Goal: Complete application form: Complete application form

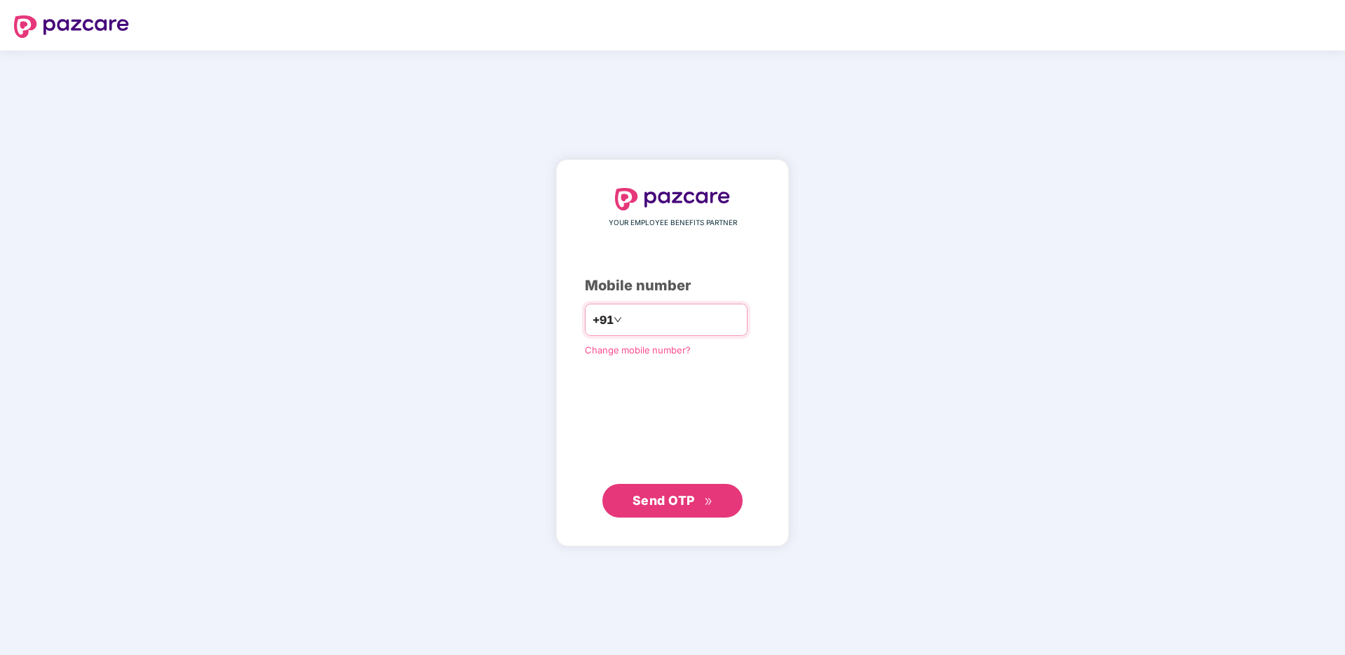
type input "**********"
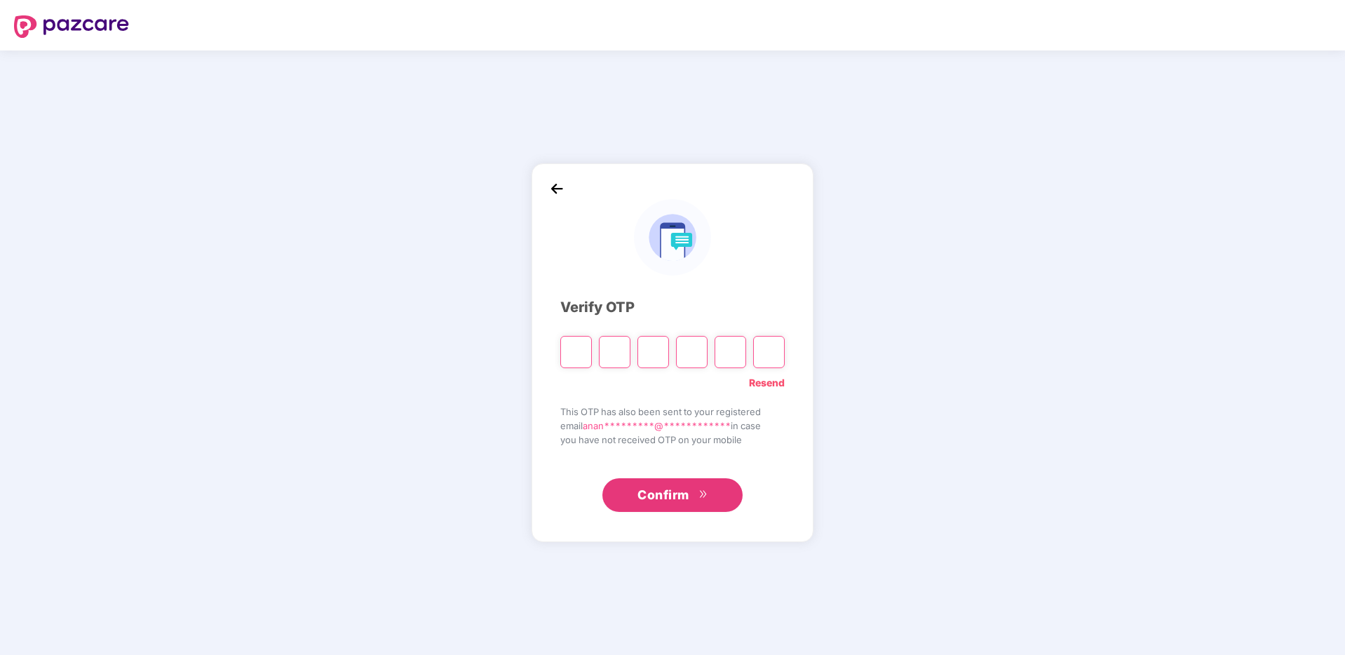
type input "*"
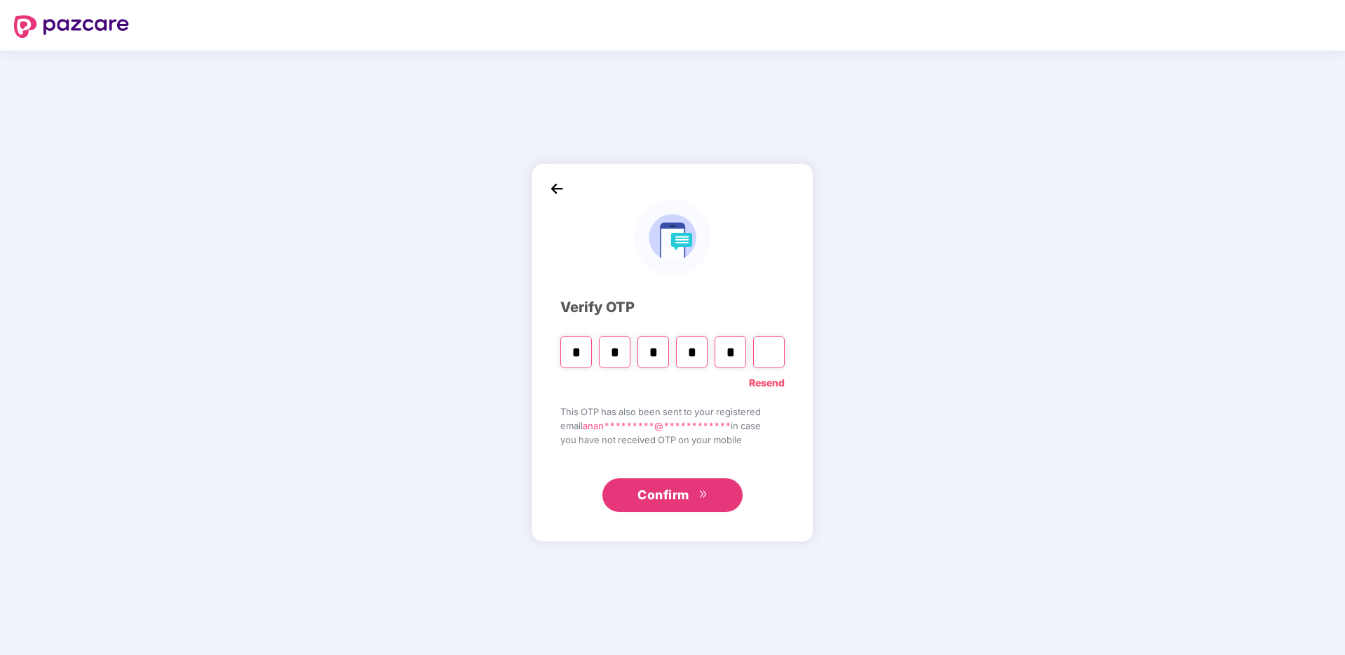
type input "*"
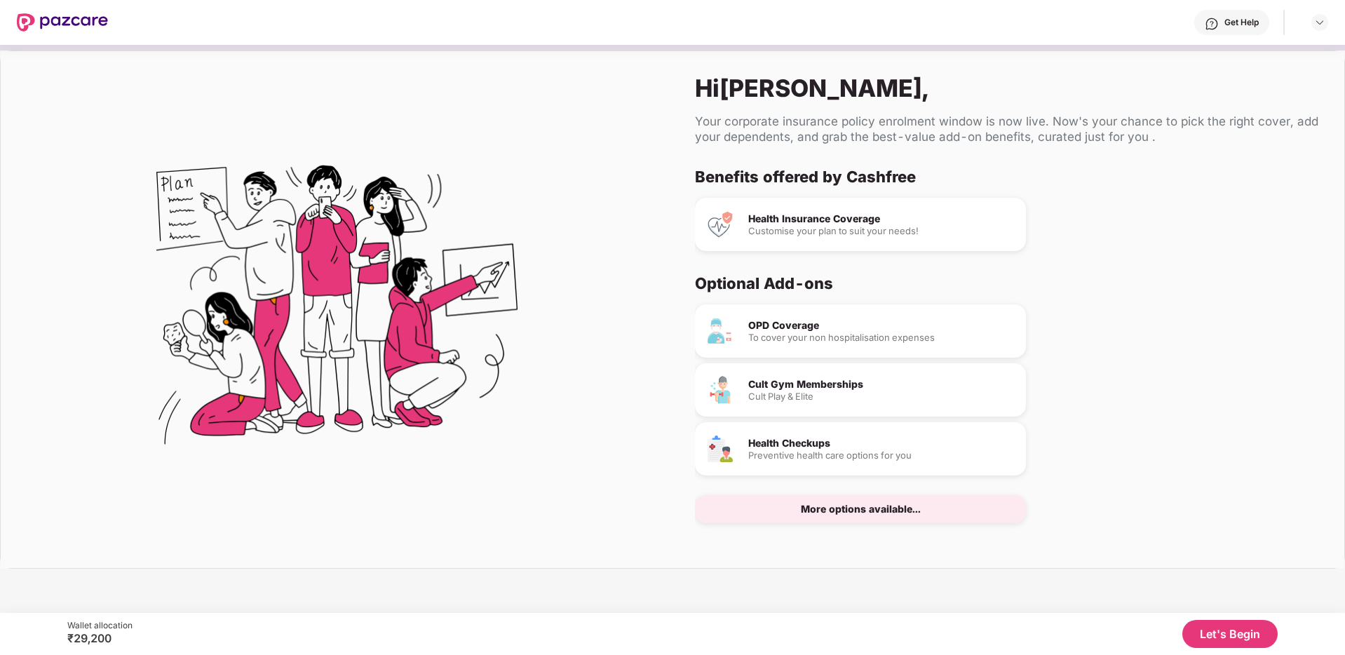
click at [826, 223] on div "Health Insurance Coverage" at bounding box center [881, 219] width 267 height 10
click at [1214, 632] on button "Let's Begin" at bounding box center [1230, 634] width 95 height 28
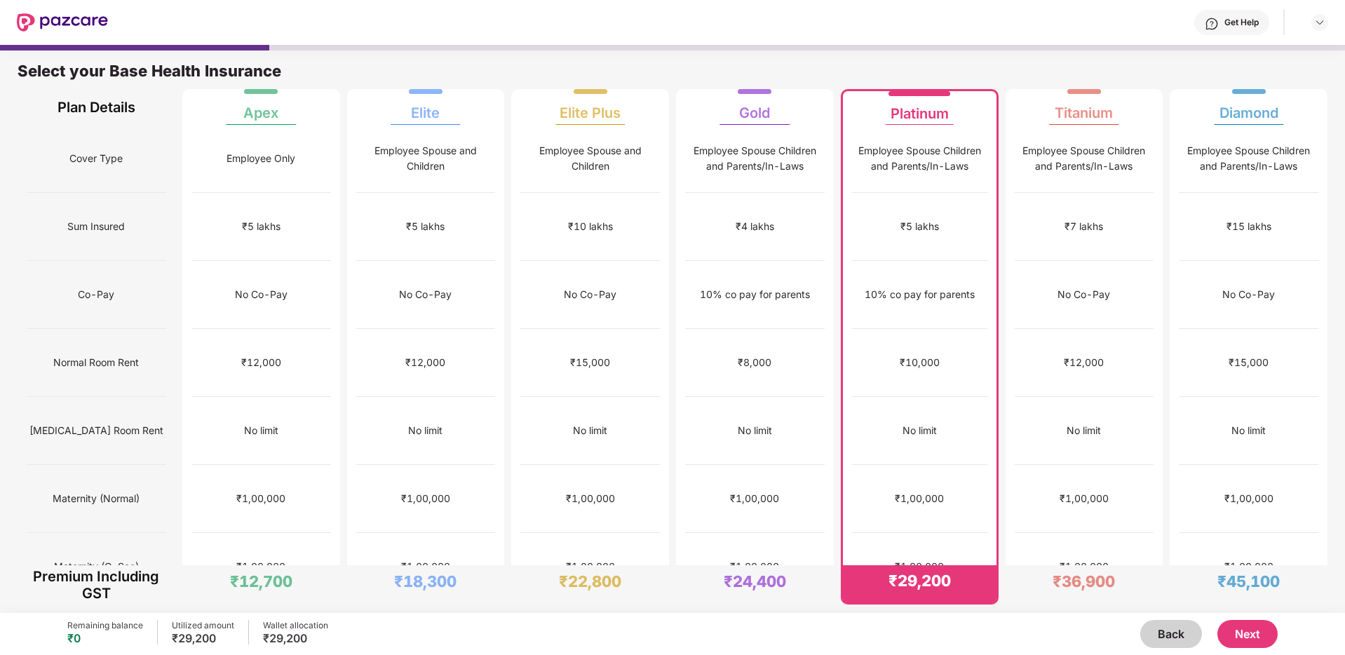
click at [1253, 638] on button "Next" at bounding box center [1248, 634] width 60 height 28
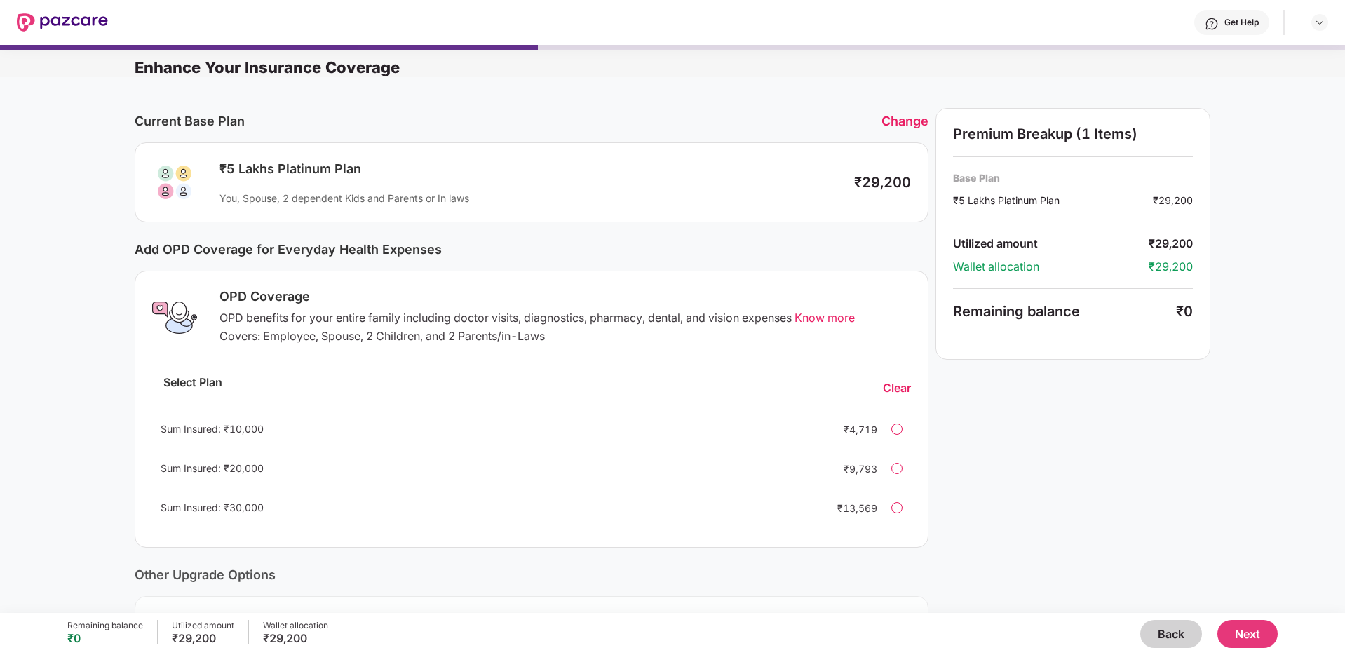
click at [1159, 645] on button "Back" at bounding box center [1171, 634] width 62 height 28
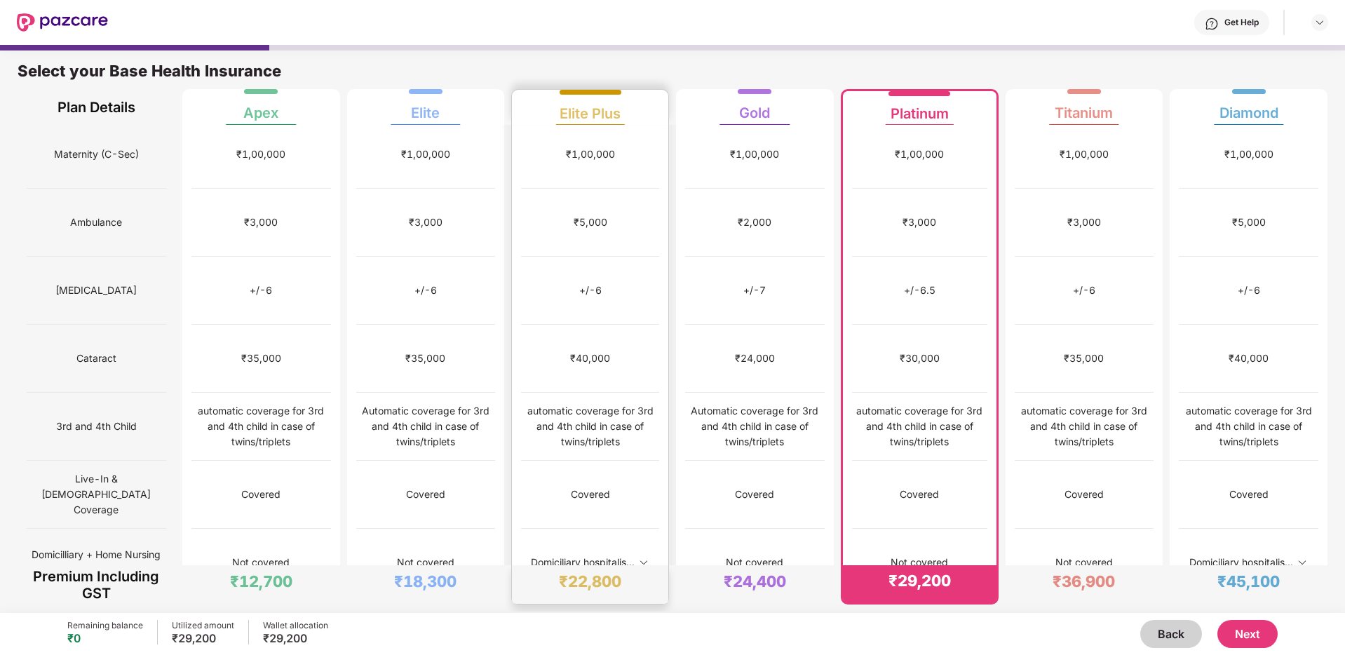
scroll to position [875, 0]
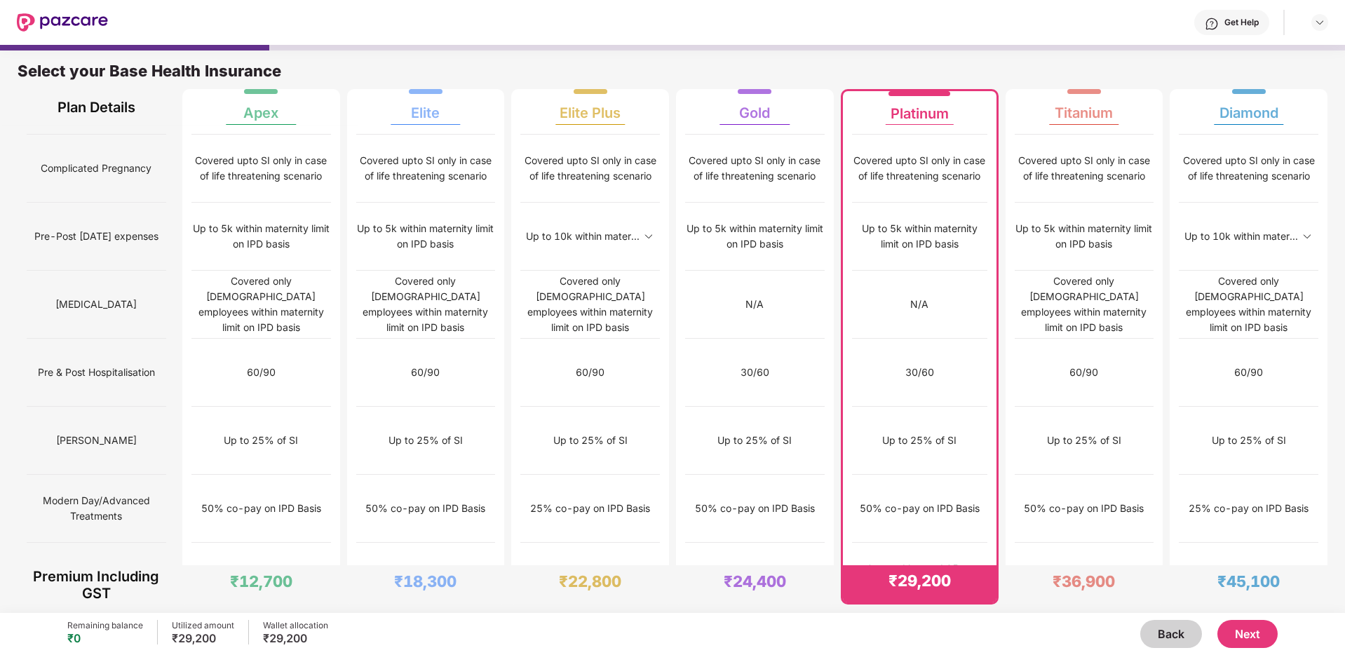
click at [1178, 638] on button "Back" at bounding box center [1171, 634] width 62 height 28
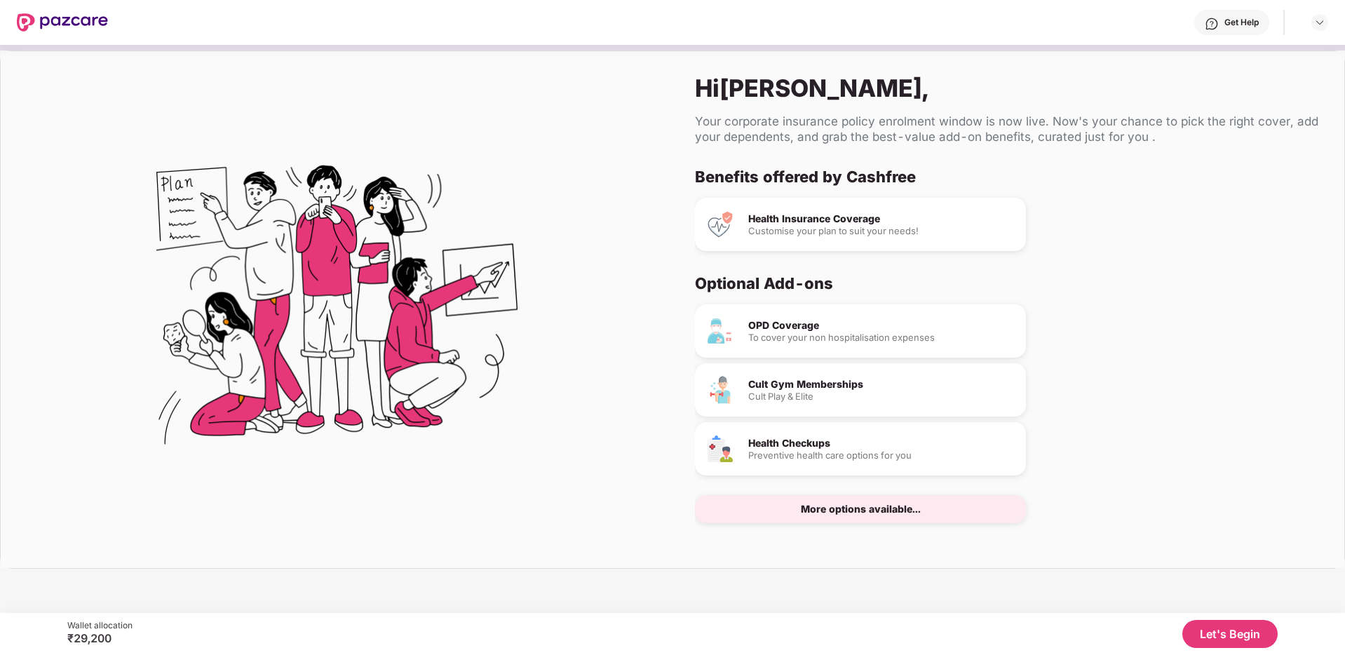
click at [884, 507] on div "More options available..." at bounding box center [861, 509] width 120 height 10
click at [1204, 638] on button "Let's Begin" at bounding box center [1230, 634] width 95 height 28
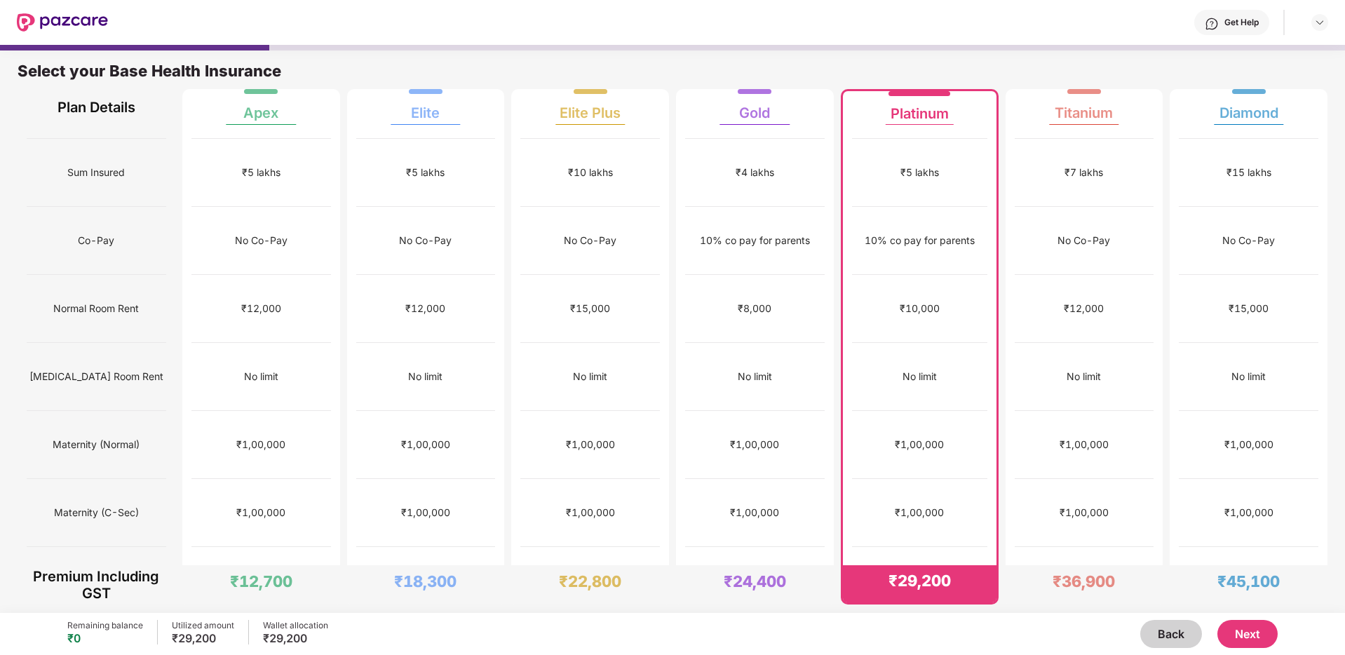
scroll to position [0, 0]
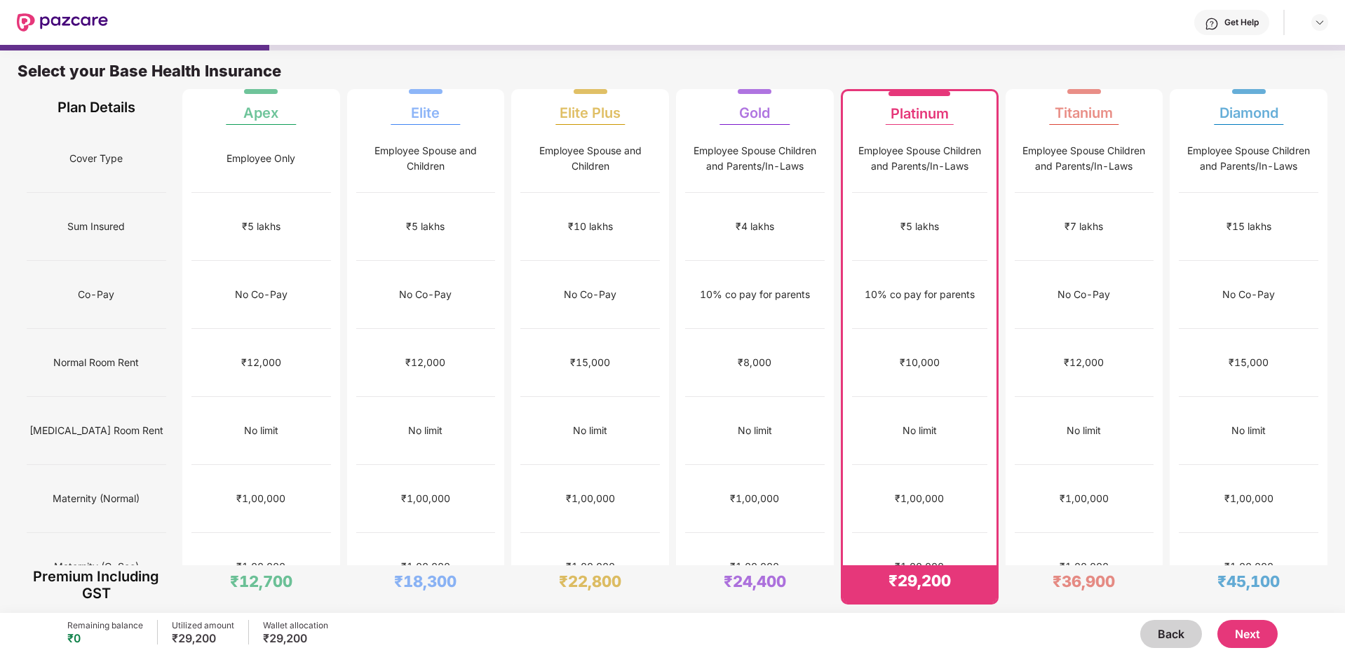
click at [1263, 635] on button "Next" at bounding box center [1248, 634] width 60 height 28
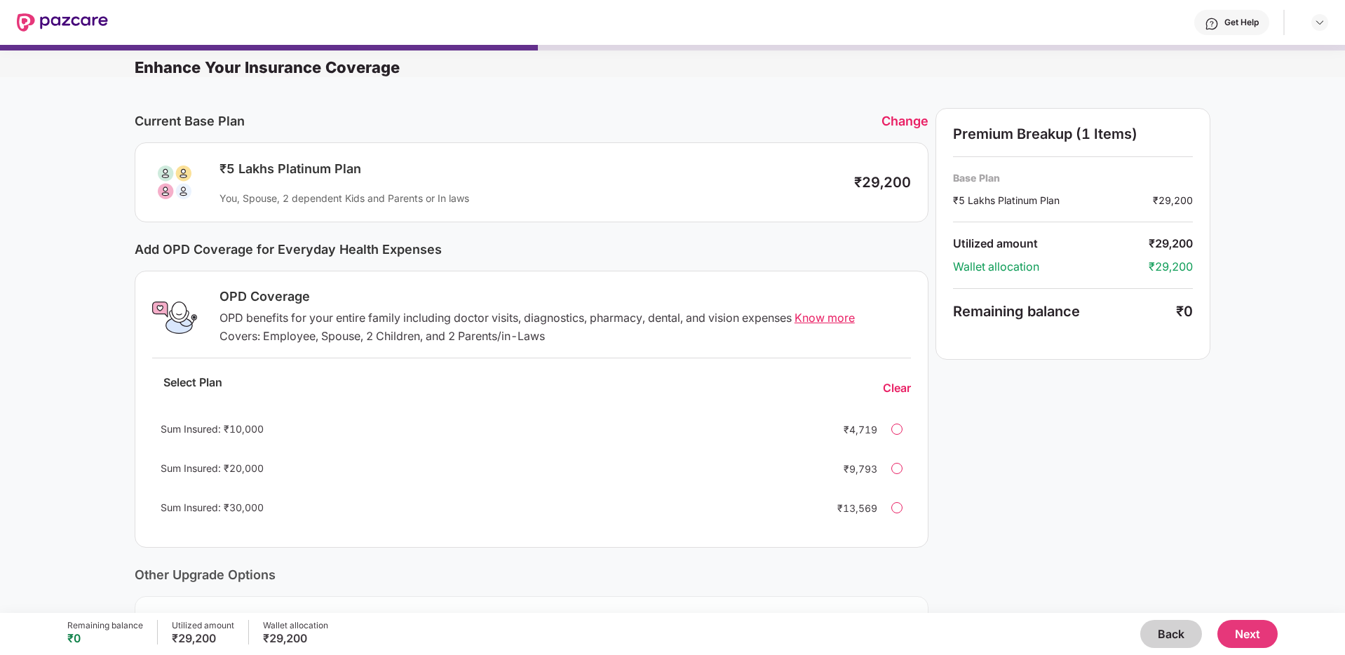
click at [1176, 636] on button "Back" at bounding box center [1171, 634] width 62 height 28
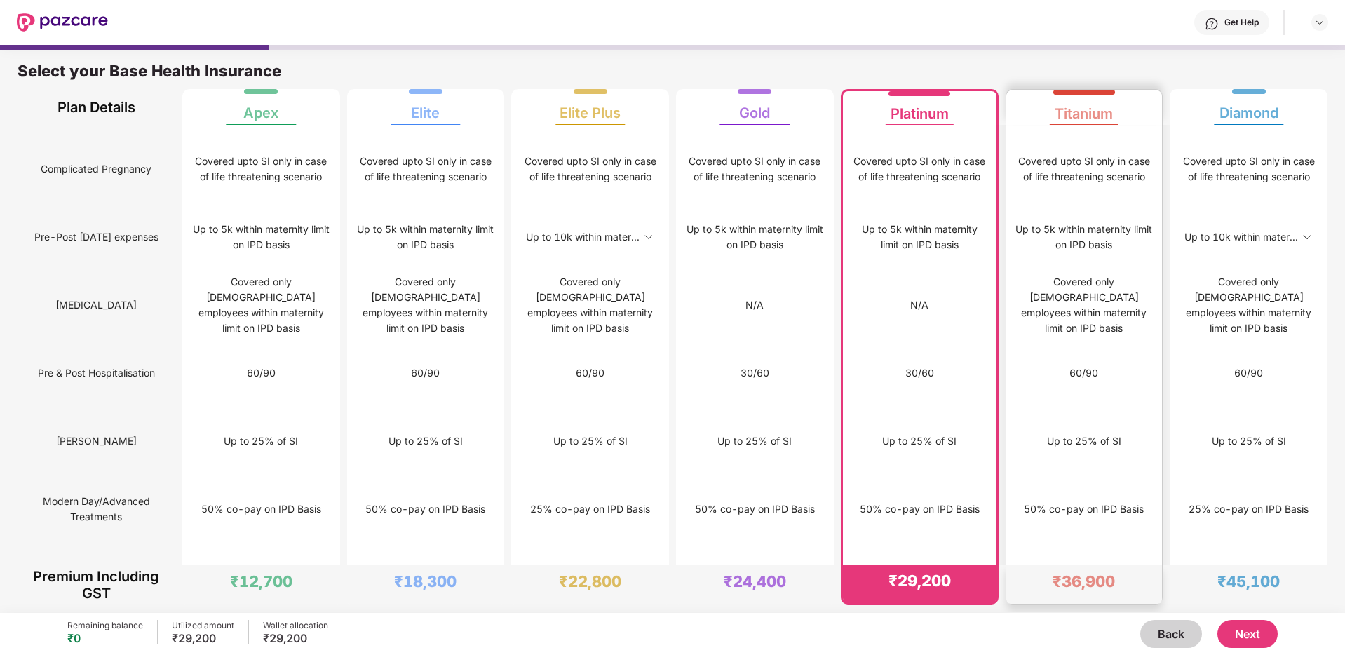
scroll to position [875, 0]
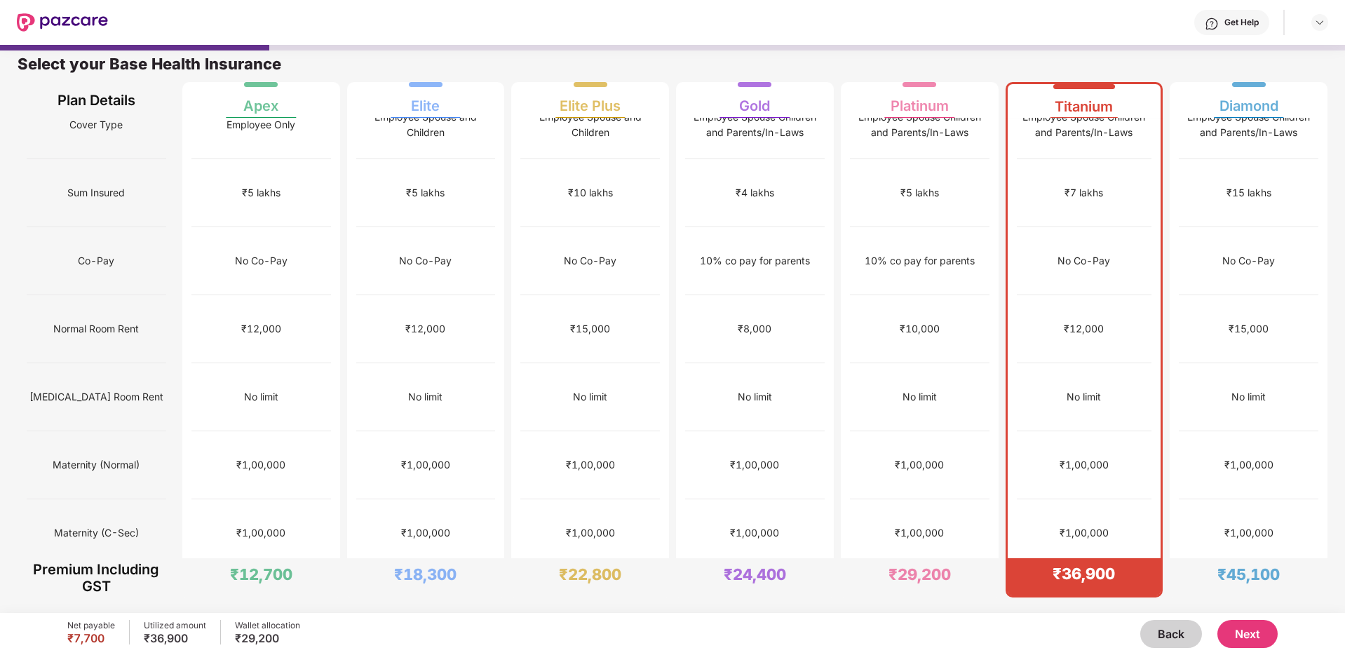
scroll to position [0, 0]
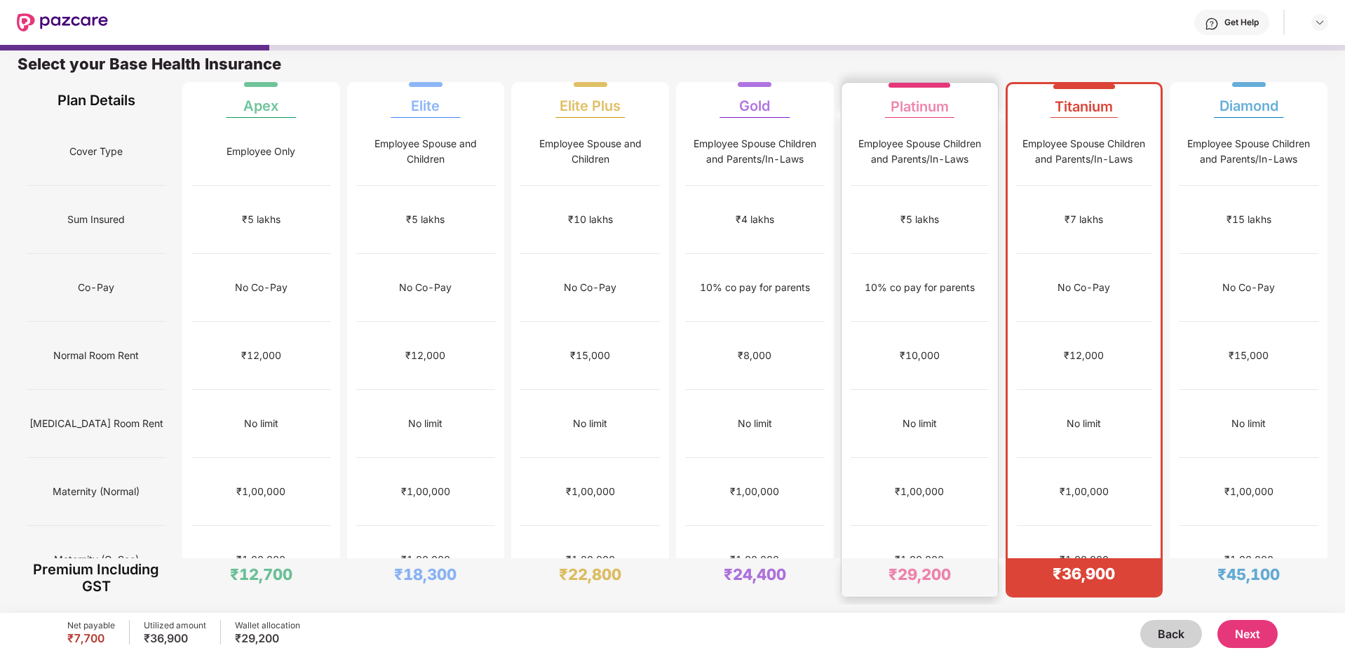
click at [964, 526] on div "₹1,00,000" at bounding box center [920, 560] width 138 height 68
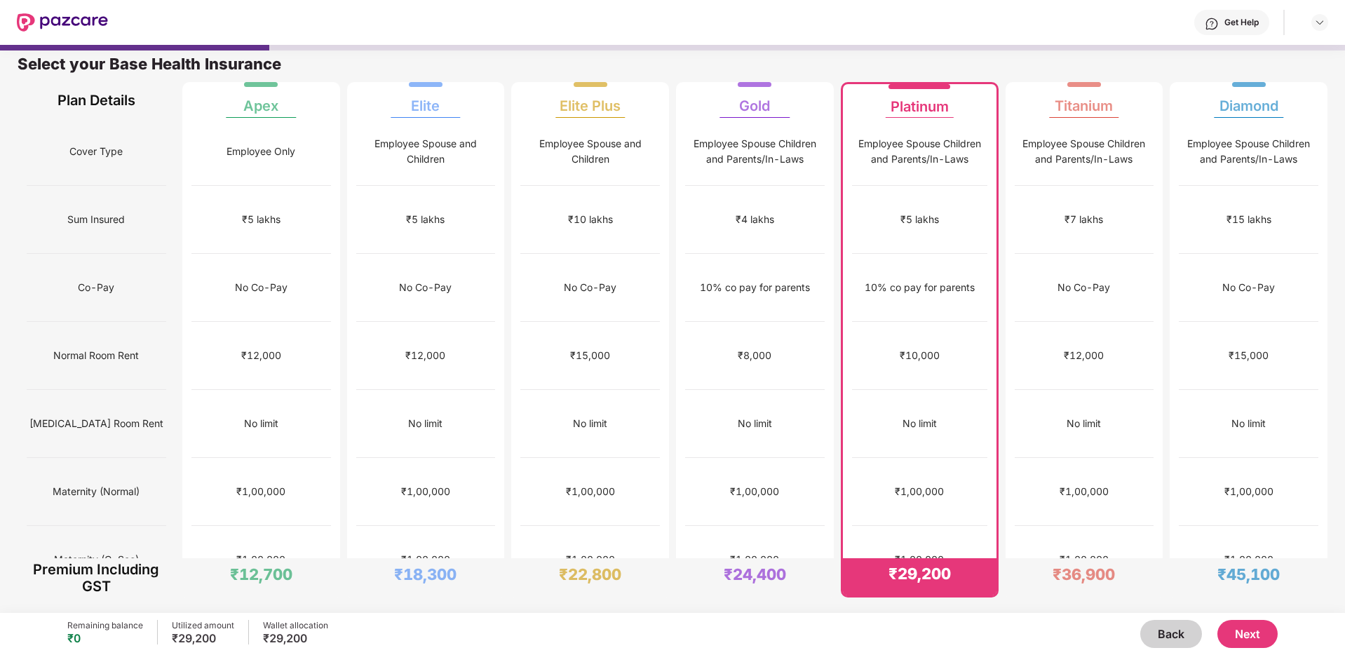
click at [1241, 632] on button "Next" at bounding box center [1248, 634] width 60 height 28
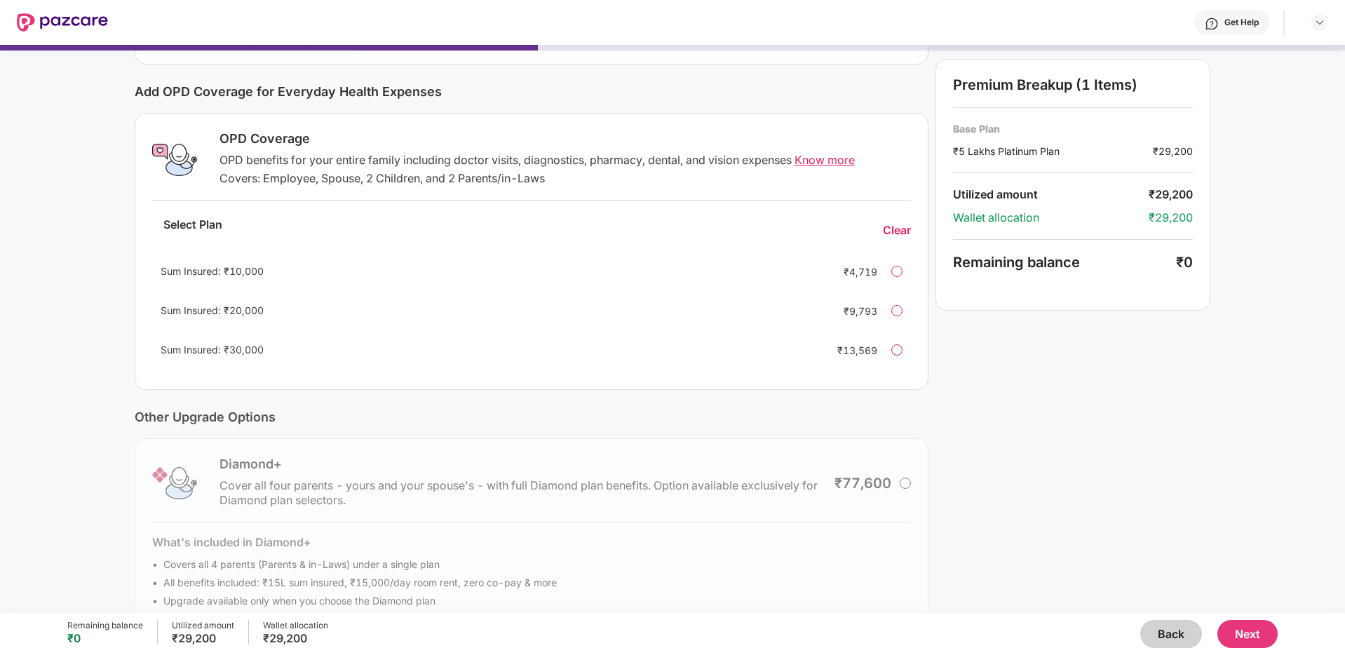
scroll to position [156, 0]
click at [901, 273] on div at bounding box center [896, 272] width 11 height 11
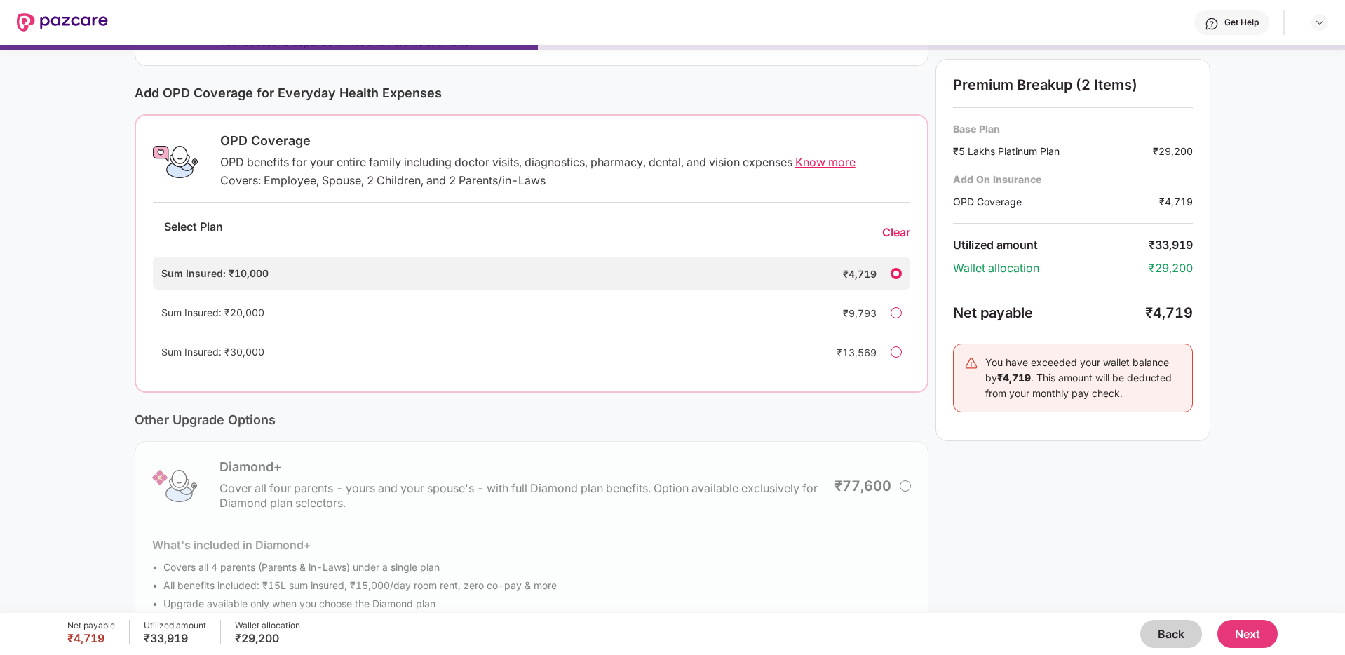
click at [901, 273] on div at bounding box center [896, 273] width 11 height 11
click at [900, 231] on div "Clear" at bounding box center [896, 232] width 28 height 15
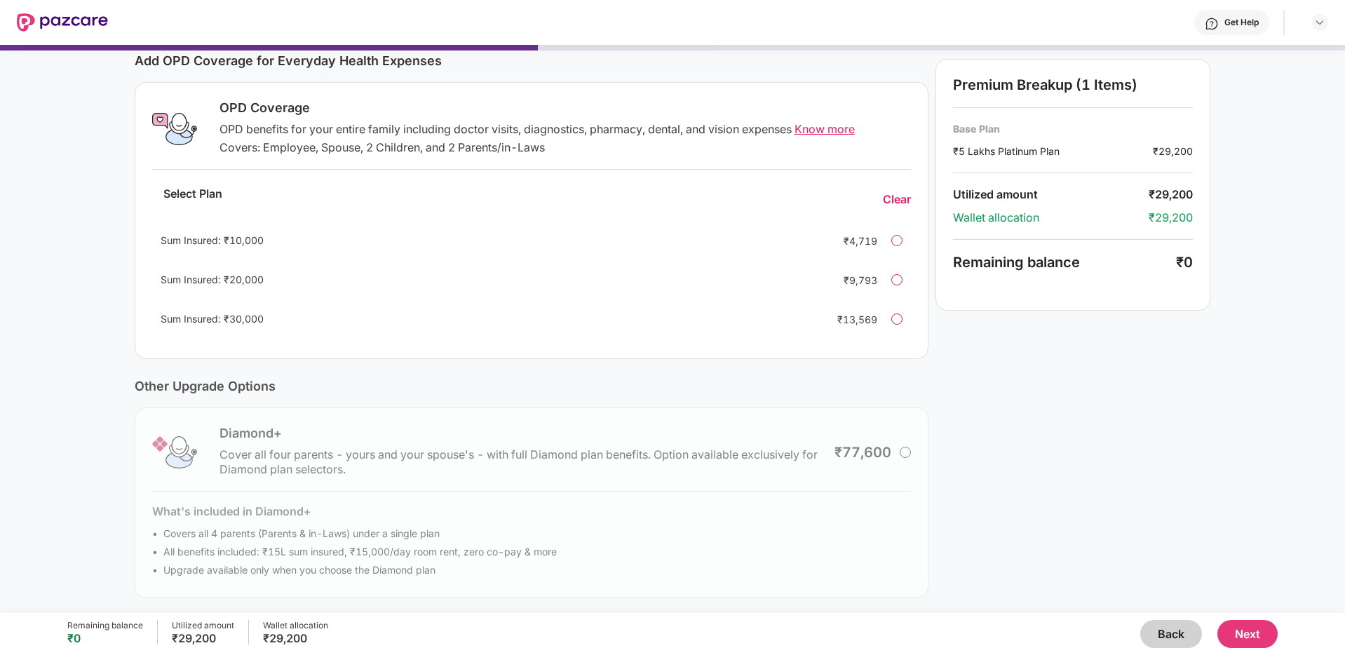
scroll to position [191, 0]
click at [1253, 638] on button "Next" at bounding box center [1248, 634] width 60 height 28
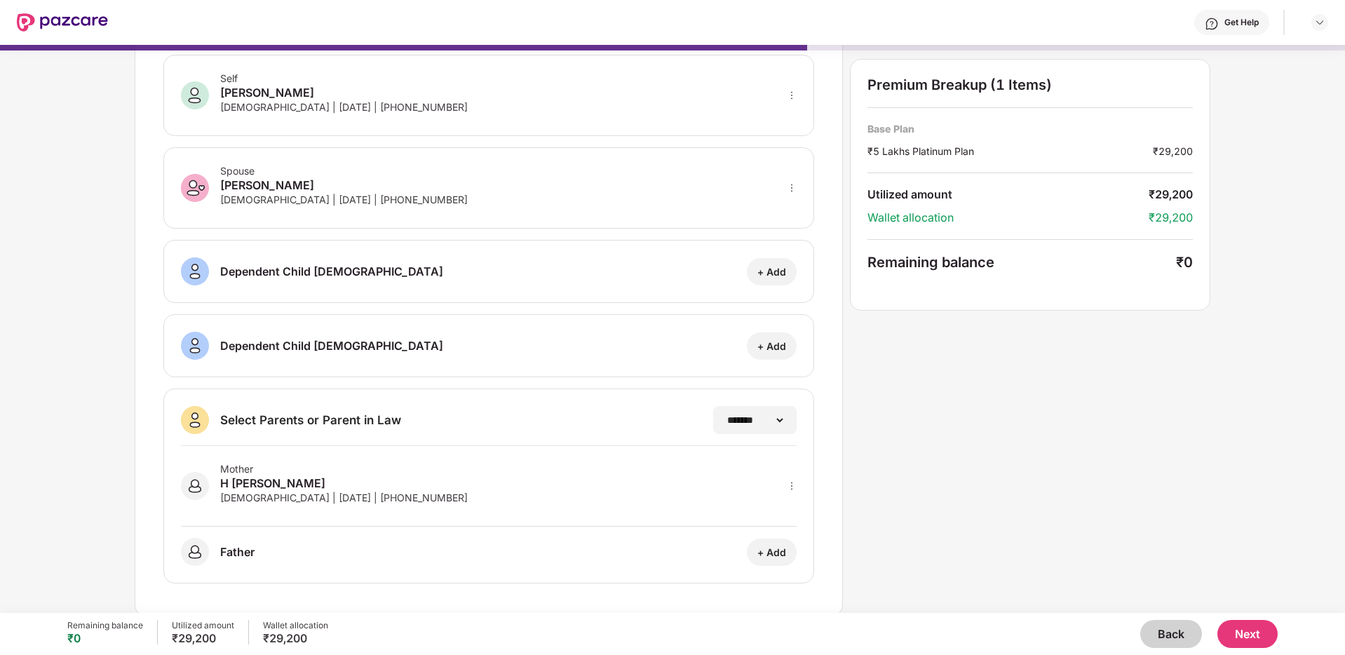
scroll to position [69, 0]
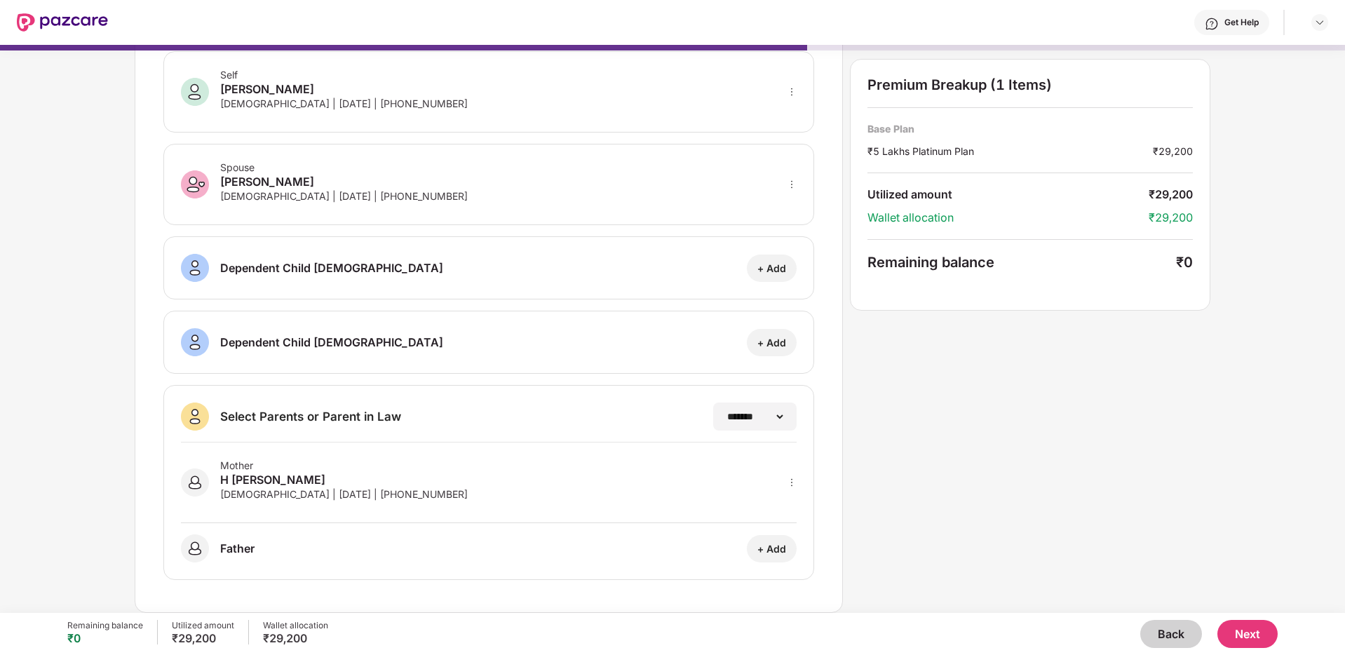
click at [364, 493] on div "[DEMOGRAPHIC_DATA] | [DATE] | [PHONE_NUMBER]" at bounding box center [344, 494] width 248 height 12
click at [791, 184] on icon "more" at bounding box center [791, 184] width 1 height 8
click at [778, 203] on img at bounding box center [773, 204] width 11 height 11
select select "******"
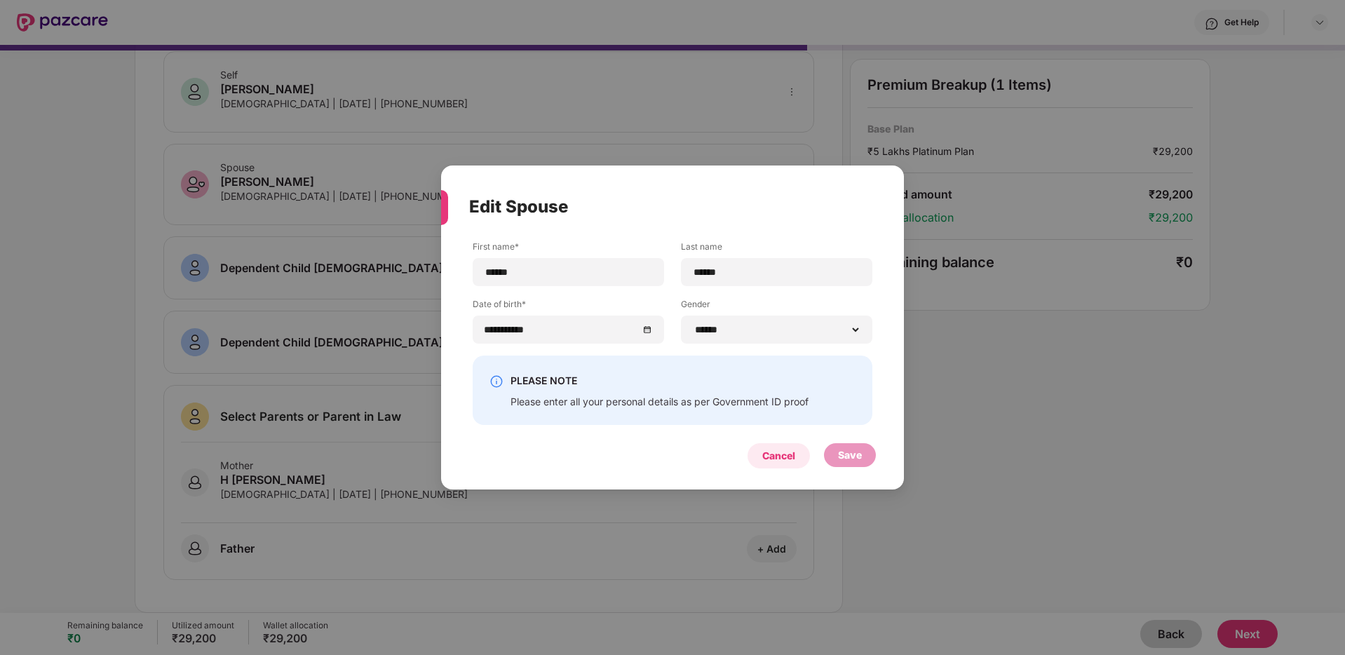
click at [776, 463] on div "Cancel" at bounding box center [778, 455] width 33 height 15
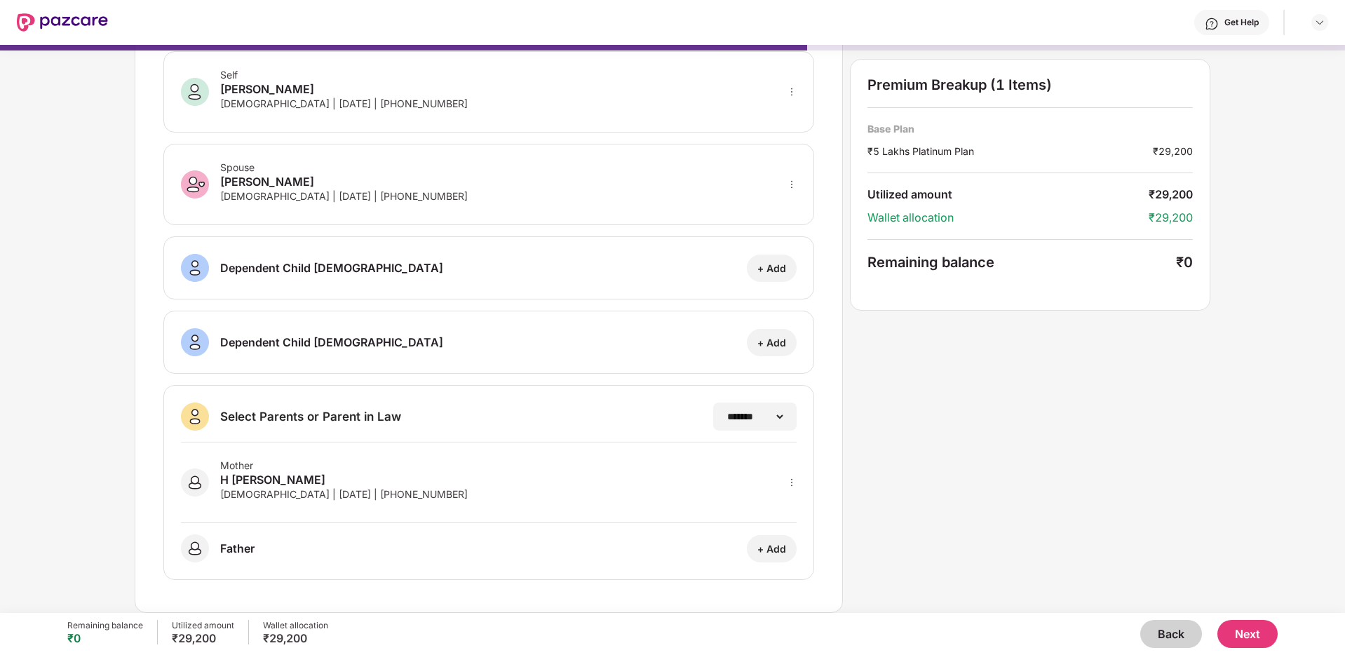
click at [1253, 625] on button "Next" at bounding box center [1248, 634] width 60 height 28
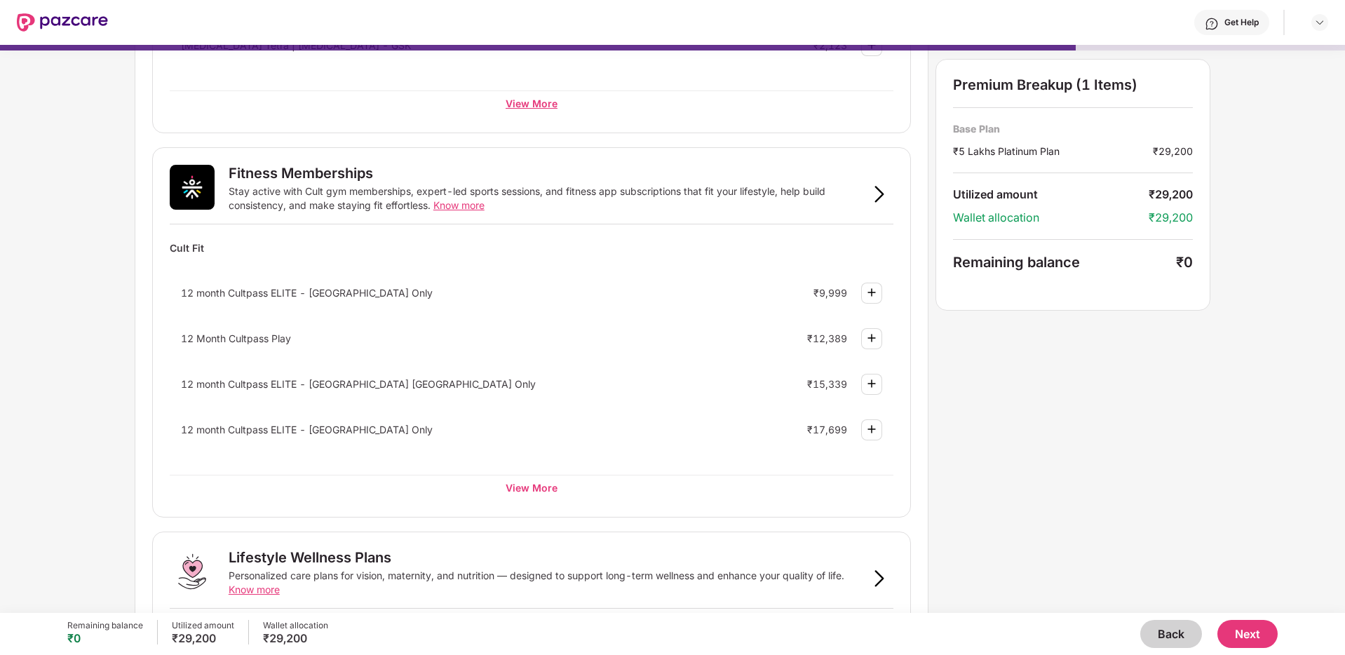
scroll to position [432, 0]
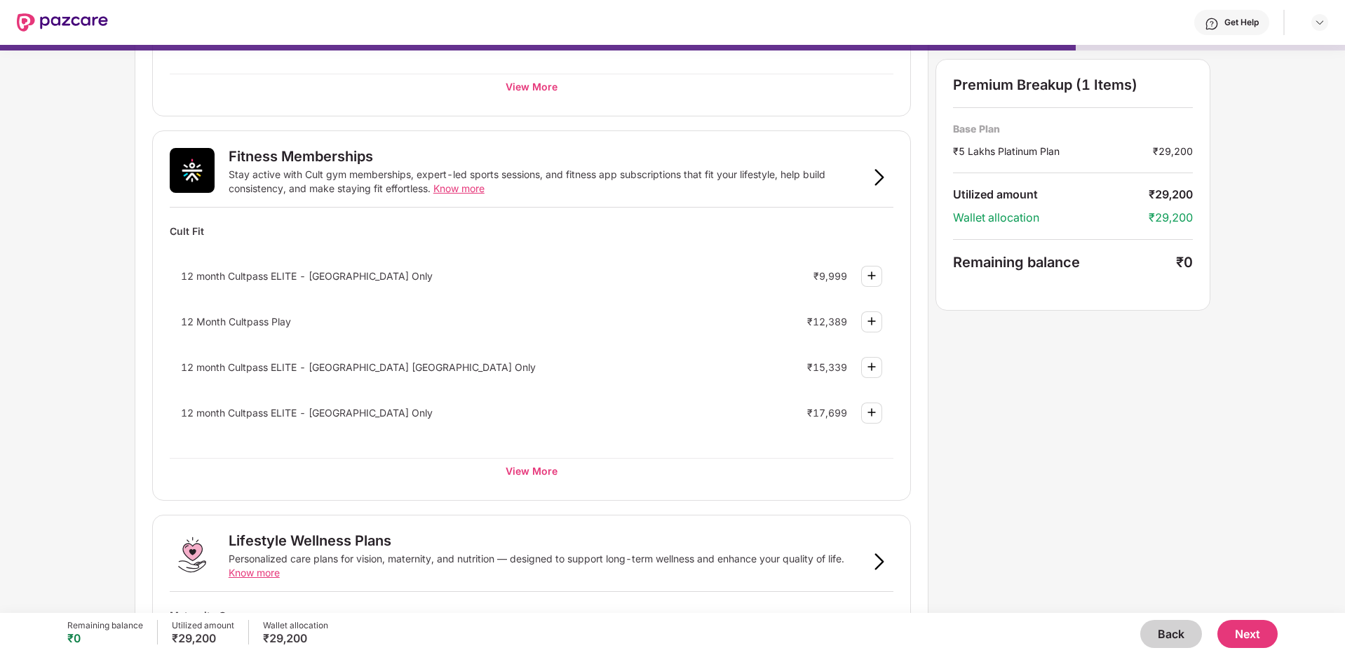
click at [1244, 628] on button "Next" at bounding box center [1248, 634] width 60 height 28
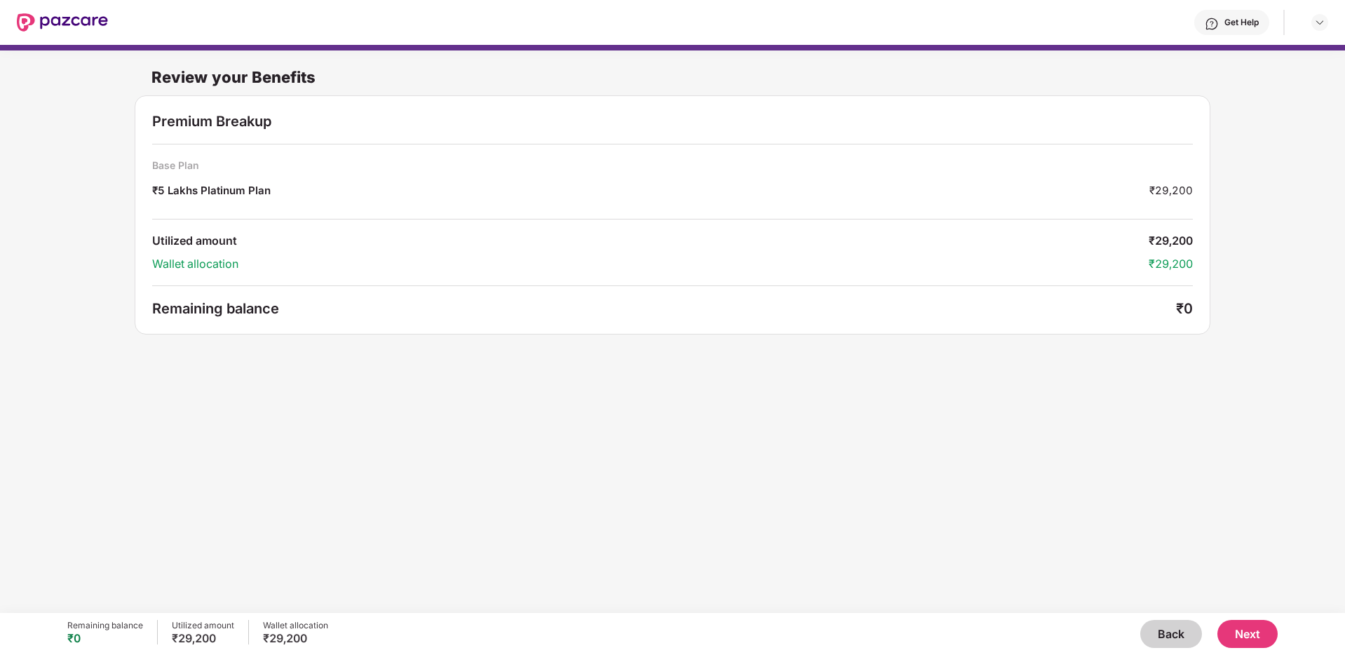
click at [1244, 628] on button "Next" at bounding box center [1248, 634] width 60 height 28
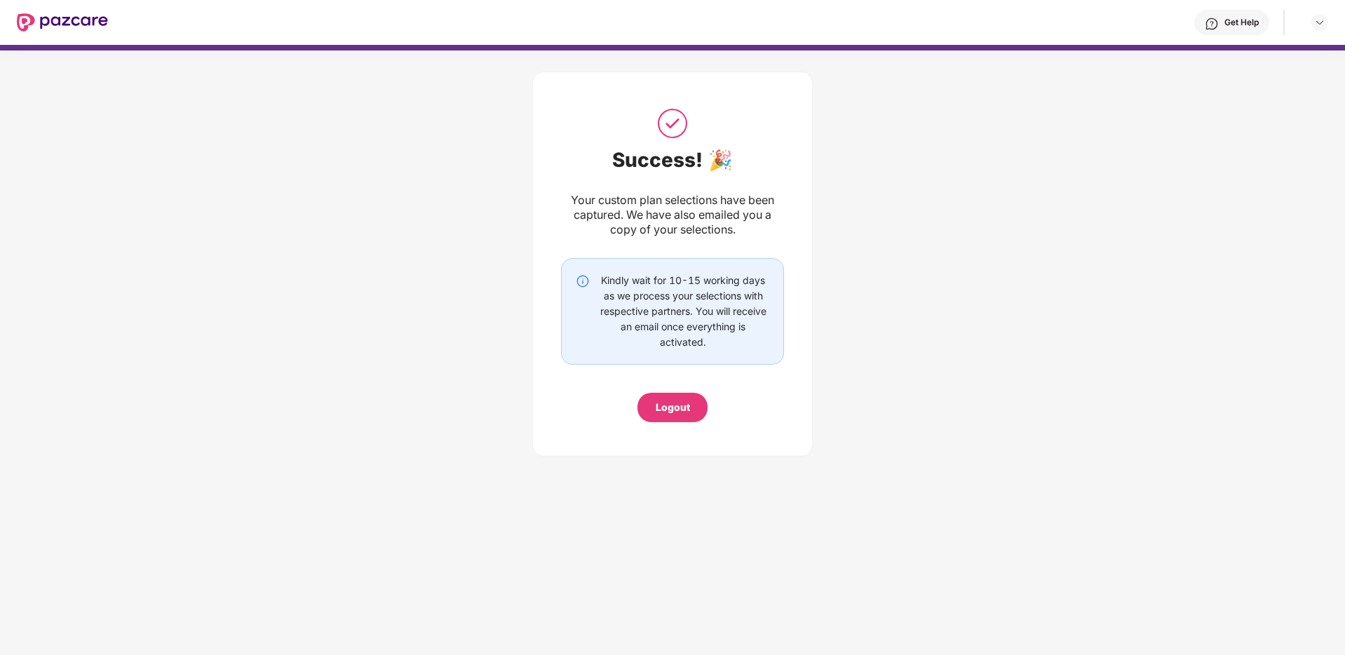
click at [679, 413] on div "Logout" at bounding box center [673, 407] width 34 height 15
